Goal: Task Accomplishment & Management: Manage account settings

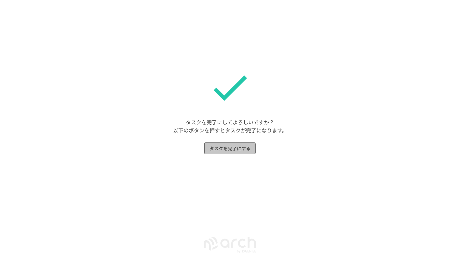
click at [240, 146] on button "タスクを完了にする" at bounding box center [229, 149] width 51 height 12
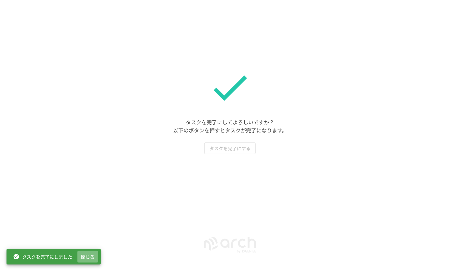
click at [92, 259] on button "閉じる" at bounding box center [87, 257] width 21 height 12
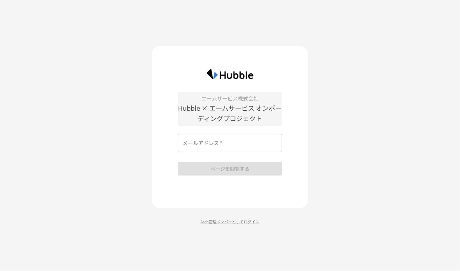
click at [214, 142] on input "メールアドレス   *" at bounding box center [230, 143] width 104 height 18
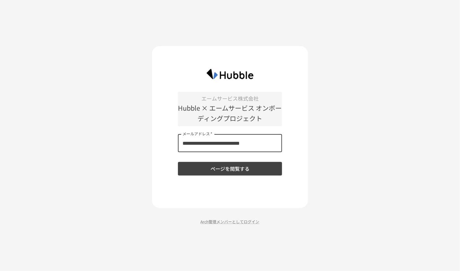
type input "**********"
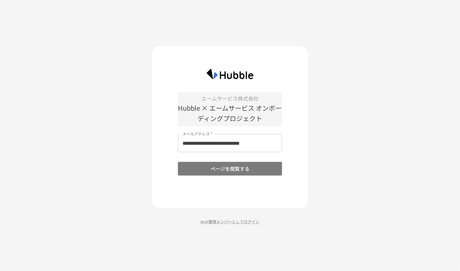
click at [203, 172] on button "ページを閲覧する" at bounding box center [230, 169] width 104 height 14
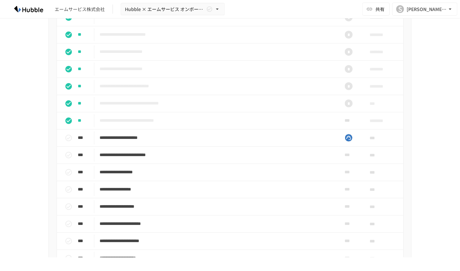
scroll to position [455, 0]
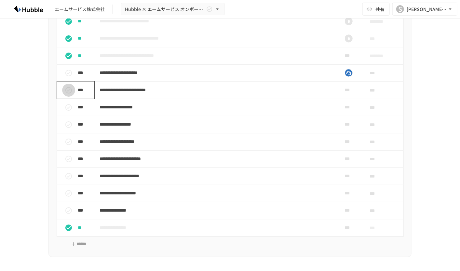
click at [67, 94] on icon "status" at bounding box center [69, 90] width 8 height 8
click at [65, 111] on icon "status" at bounding box center [69, 108] width 8 height 8
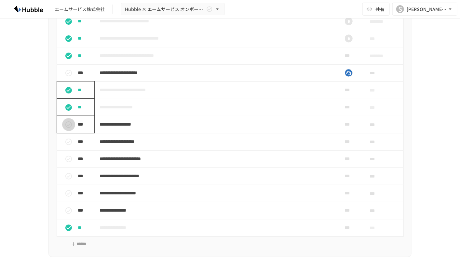
click at [65, 129] on icon "status" at bounding box center [69, 125] width 8 height 8
click at [65, 163] on icon "status" at bounding box center [69, 159] width 8 height 8
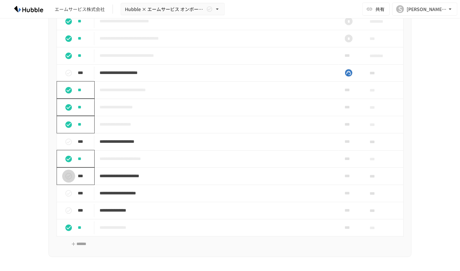
click at [65, 180] on icon "status" at bounding box center [68, 176] width 7 height 7
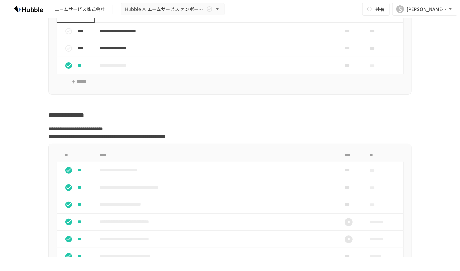
scroll to position [585, 0]
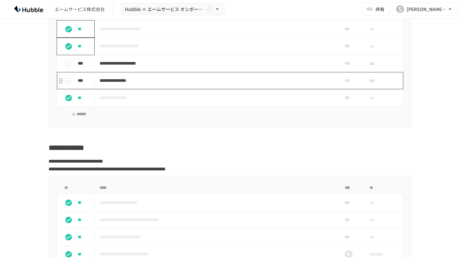
click at [152, 85] on p "**********" at bounding box center [215, 81] width 233 height 8
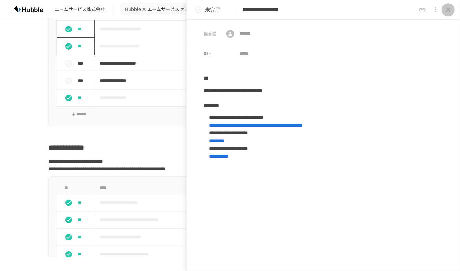
click at [444, 12] on icon "close drawer" at bounding box center [448, 10] width 8 height 8
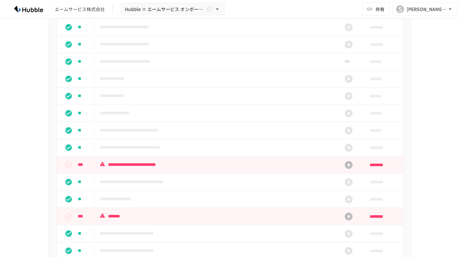
scroll to position [845, 0]
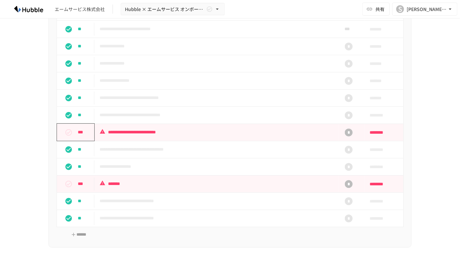
click at [72, 139] on button "status" at bounding box center [68, 132] width 13 height 13
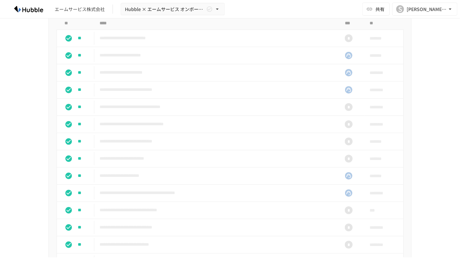
scroll to position [0, 0]
